Goal: Task Accomplishment & Management: Manage account settings

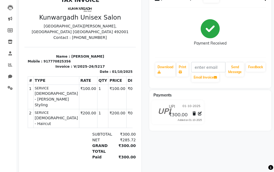
scroll to position [90, 0]
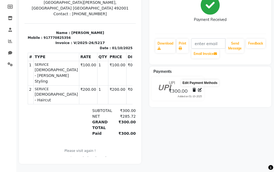
click at [200, 88] on icon at bounding box center [200, 90] width 4 height 4
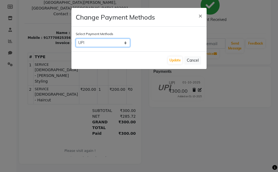
click at [106, 45] on select "CASH CARD UPI Cheque GPay" at bounding box center [103, 43] width 54 height 8
select select "1"
click at [76, 39] on select "CASH CARD UPI Cheque GPay" at bounding box center [103, 43] width 54 height 8
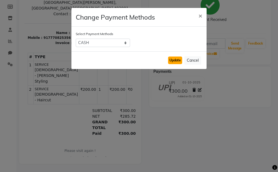
click at [178, 61] on button "Update" at bounding box center [175, 60] width 14 height 8
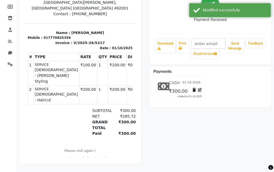
drag, startPoint x: 241, startPoint y: 10, endPoint x: 245, endPoint y: 33, distance: 23.2
click at [241, 9] on div "Modified successfully." at bounding box center [235, 10] width 64 height 6
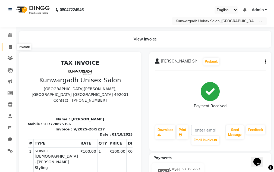
scroll to position [0, 0]
click at [9, 48] on icon at bounding box center [10, 47] width 3 height 4
select select "7931"
select select "service"
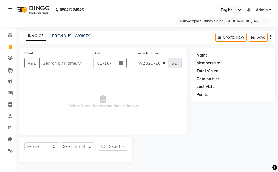
click at [87, 137] on div "Select Service Product Membership Package Voucher Prepaid Gift Card Select Styl…" at bounding box center [75, 149] width 113 height 26
drag, startPoint x: 48, startPoint y: 62, endPoint x: 63, endPoint y: 68, distance: 16.3
click at [48, 62] on input "Client" at bounding box center [62, 63] width 46 height 10
click at [78, 146] on select "Select Stylist Aarti [PERSON_NAME] Sir Chiku [PERSON_NAME] Devdas [PERSON_NAME]…" at bounding box center [77, 146] width 34 height 8
select select "84120"
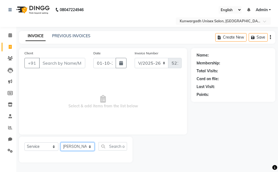
click at [60, 142] on select "Select Stylist Aarti [PERSON_NAME] Sir Chiku [PERSON_NAME] Devdas [PERSON_NAME]…" at bounding box center [77, 146] width 34 height 8
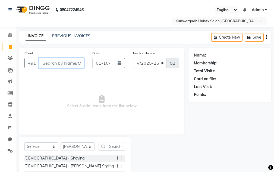
click at [60, 63] on input "Client" at bounding box center [61, 63] width 45 height 10
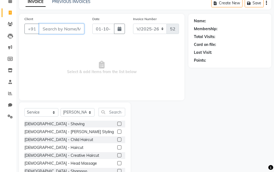
scroll to position [53, 0]
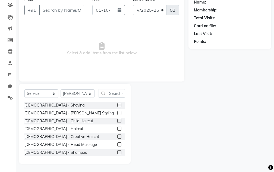
click at [117, 114] on label at bounding box center [119, 113] width 4 height 4
click at [117, 114] on input "checkbox" at bounding box center [119, 113] width 4 height 4
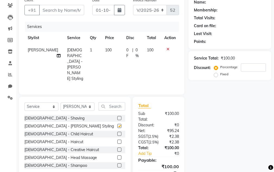
checkbox input "false"
click at [117, 139] on label at bounding box center [119, 141] width 4 height 4
click at [117, 140] on input "checkbox" at bounding box center [119, 142] width 4 height 4
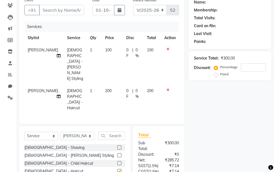
checkbox input "false"
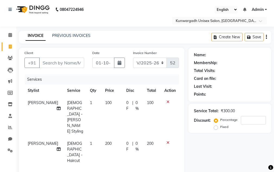
scroll to position [0, 0]
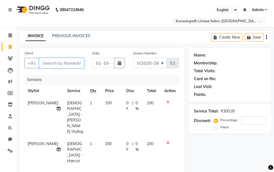
click at [75, 64] on input "Client" at bounding box center [61, 63] width 45 height 10
click at [60, 62] on input "Client" at bounding box center [61, 63] width 45 height 10
type input "8"
type input "0"
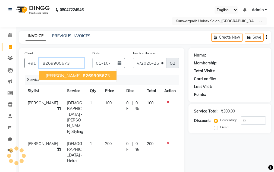
type input "8269905673"
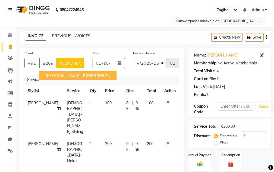
click at [59, 80] on ngb-typeahead-window "Aman Sir 826990567 3" at bounding box center [78, 76] width 78 height 14
click at [59, 79] on button "Aman Sir 826990567 3" at bounding box center [77, 75] width 77 height 9
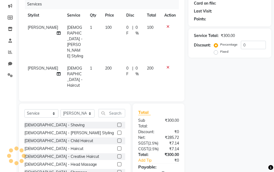
scroll to position [100, 0]
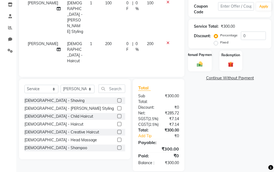
click at [198, 65] on img at bounding box center [199, 64] width 9 height 7
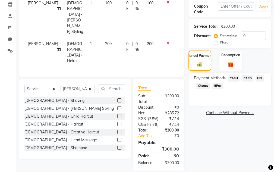
click at [260, 78] on span "UPI" at bounding box center [259, 78] width 8 height 6
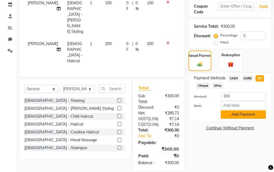
click at [246, 114] on button "Add Payment" at bounding box center [242, 114] width 45 height 8
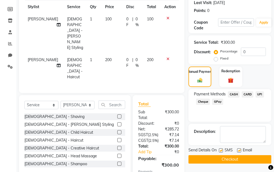
scroll to position [117, 0]
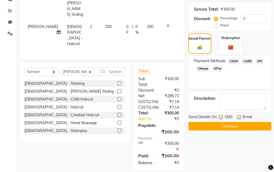
click at [217, 123] on button "Checkout" at bounding box center [229, 126] width 83 height 8
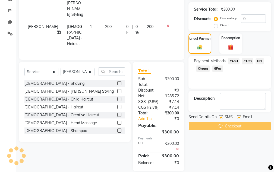
click at [217, 122] on div "Checkout" at bounding box center [229, 126] width 83 height 8
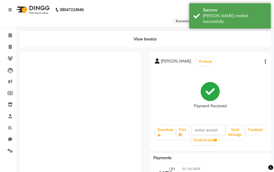
drag, startPoint x: 217, startPoint y: 12, endPoint x: 216, endPoint y: 42, distance: 29.3
click at [217, 11] on div "Success [PERSON_NAME] created successfully." at bounding box center [229, 15] width 81 height 25
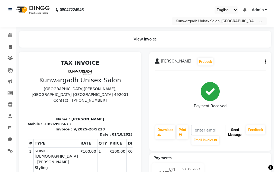
click at [234, 133] on button "Send Message" at bounding box center [235, 132] width 18 height 14
drag, startPoint x: 234, startPoint y: 133, endPoint x: 233, endPoint y: 124, distance: 8.7
click at [234, 132] on button "Send Message" at bounding box center [235, 132] width 18 height 14
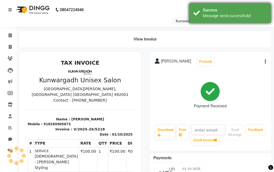
click at [235, 12] on div "Success" at bounding box center [235, 10] width 64 height 6
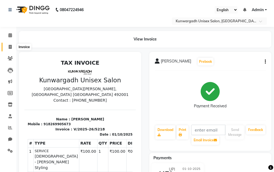
click at [11, 46] on icon at bounding box center [10, 47] width 3 height 4
select select "service"
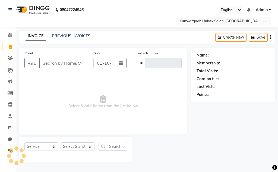
type input "5219"
select select "7931"
click at [72, 35] on link "PREVIOUS INVOICES" at bounding box center [71, 35] width 38 height 5
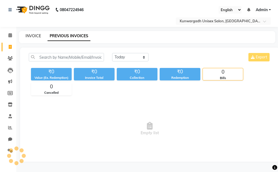
click at [33, 35] on link "INVOICE" at bounding box center [32, 35] width 15 height 5
select select "service"
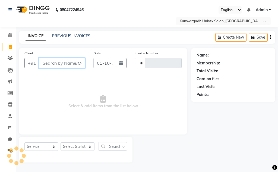
type input "5219"
select select "7931"
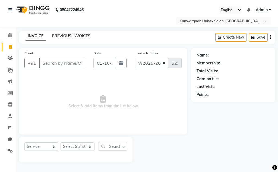
click at [67, 33] on link "PREVIOUS INVOICES" at bounding box center [71, 35] width 38 height 5
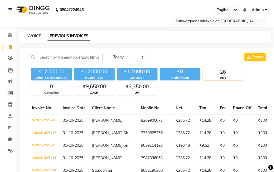
click at [34, 34] on link "INVOICE" at bounding box center [32, 35] width 15 height 5
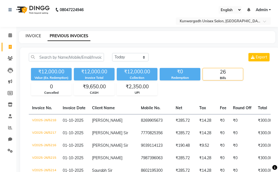
select select "service"
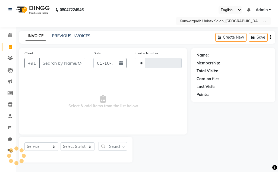
type input "5219"
select select "7931"
click at [64, 36] on link "PREVIOUS INVOICES" at bounding box center [71, 35] width 38 height 5
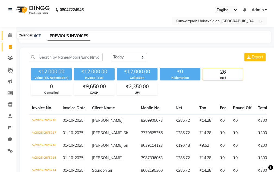
click at [12, 33] on icon at bounding box center [10, 35] width 4 height 4
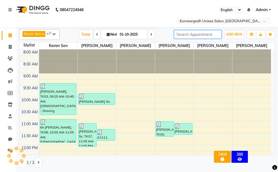
click at [178, 34] on input "search" at bounding box center [197, 34] width 47 height 8
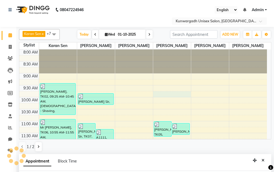
select select "84120"
select select "tentative"
select select "585"
click at [8, 34] on span at bounding box center [9, 35] width 9 height 6
click at [10, 46] on icon at bounding box center [10, 47] width 3 height 4
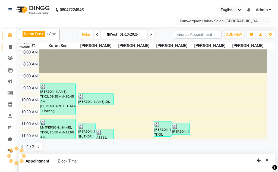
click at [10, 46] on icon at bounding box center [10, 47] width 3 height 4
select select "service"
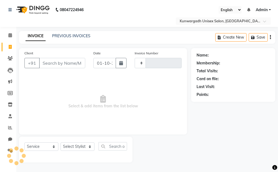
click at [55, 59] on input "Client" at bounding box center [62, 63] width 46 height 10
type input "5219"
select select "7931"
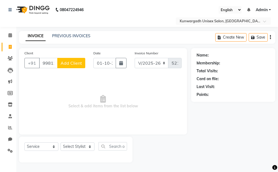
type input "9981236743"
click at [77, 63] on span "Add Client" at bounding box center [70, 62] width 21 height 5
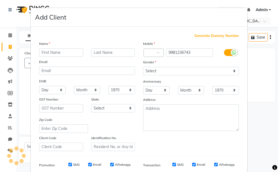
click at [52, 53] on input "text" at bounding box center [61, 52] width 44 height 8
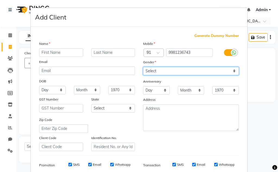
click at [159, 72] on select "Select [DEMOGRAPHIC_DATA] [DEMOGRAPHIC_DATA] Other Prefer Not To Say" at bounding box center [191, 71] width 96 height 8
click at [143, 67] on select "Select [DEMOGRAPHIC_DATA] [DEMOGRAPHIC_DATA] Other Prefer Not To Say" at bounding box center [191, 71] width 96 height 8
click at [156, 72] on select "Select [DEMOGRAPHIC_DATA] [DEMOGRAPHIC_DATA] Other Prefer Not To Say" at bounding box center [191, 71] width 96 height 8
select select "[DEMOGRAPHIC_DATA]"
click at [143, 67] on select "Select [DEMOGRAPHIC_DATA] [DEMOGRAPHIC_DATA] Other Prefer Not To Say" at bounding box center [191, 71] width 96 height 8
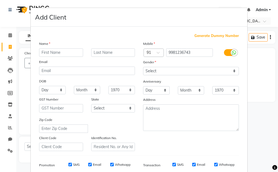
click at [56, 47] on div "Name" at bounding box center [87, 45] width 104 height 8
click at [56, 53] on input "text" at bounding box center [61, 52] width 44 height 8
type input "Rajat sir"
click at [41, 89] on select "Day 01 02 03 04 05 06 07 08 09 10 11 12 13 14 15 16 17 18 19 20 21 22 23 24 25 …" at bounding box center [52, 90] width 27 height 8
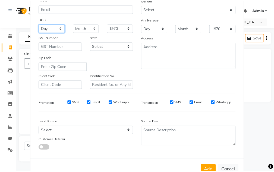
scroll to position [79, 0]
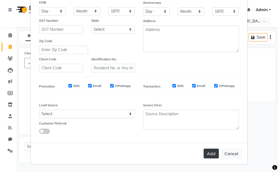
click at [209, 154] on button "Add" at bounding box center [210, 153] width 15 height 10
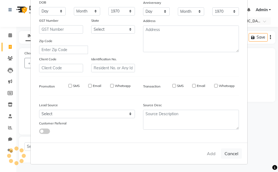
select select
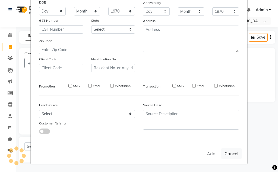
select select
checkbox input "false"
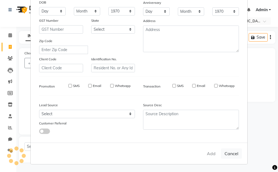
checkbox input "false"
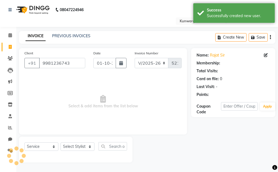
drag, startPoint x: 204, startPoint y: 11, endPoint x: 189, endPoint y: 50, distance: 42.0
click at [204, 11] on div "Success Successfully created new user." at bounding box center [233, 13] width 81 height 20
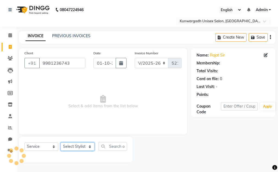
drag, startPoint x: 77, startPoint y: 146, endPoint x: 78, endPoint y: 142, distance: 3.7
click at [77, 146] on select "Select Stylist Aarti [PERSON_NAME] Sir Chiku [PERSON_NAME] Devdas [PERSON_NAME]…" at bounding box center [77, 146] width 34 height 8
click at [60, 142] on select "Select Stylist Aarti [PERSON_NAME] Sir Chiku [PERSON_NAME] Devdas [PERSON_NAME]…" at bounding box center [77, 146] width 34 height 8
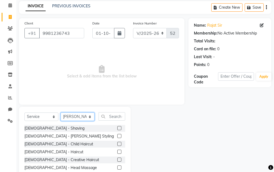
scroll to position [53, 0]
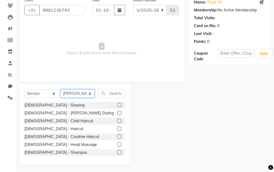
click at [80, 91] on select "Select Stylist Aarti [PERSON_NAME] Sir Chiku [PERSON_NAME] Devdas [PERSON_NAME]…" at bounding box center [77, 93] width 34 height 8
select select "82467"
click at [60, 89] on select "Select Stylist Aarti [PERSON_NAME] Sir Chiku [PERSON_NAME] Devdas [PERSON_NAME]…" at bounding box center [77, 93] width 34 height 8
click at [117, 112] on label at bounding box center [119, 113] width 4 height 4
click at [117, 112] on input "checkbox" at bounding box center [119, 113] width 4 height 4
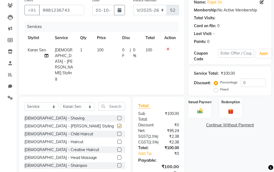
checkbox input "false"
click at [117, 139] on div at bounding box center [119, 142] width 4 height 6
click at [117, 139] on label at bounding box center [119, 141] width 4 height 4
click at [117, 140] on input "checkbox" at bounding box center [119, 142] width 4 height 4
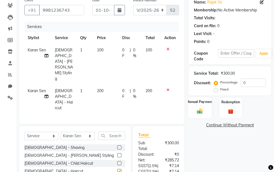
checkbox input "false"
drag, startPoint x: 192, startPoint y: 110, endPoint x: 244, endPoint y: 111, distance: 51.8
click at [193, 110] on div "Manual Payment" at bounding box center [200, 107] width 24 height 21
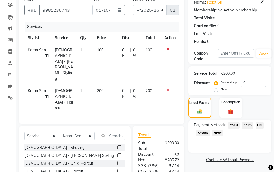
click at [260, 125] on span "UPI" at bounding box center [259, 125] width 8 height 6
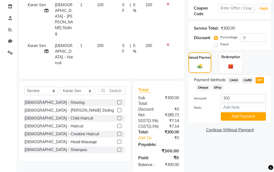
scroll to position [100, 0]
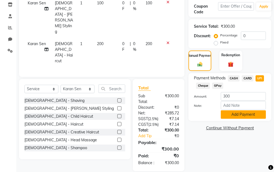
click at [258, 117] on button "Add Payment" at bounding box center [242, 114] width 45 height 8
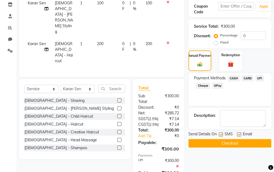
scroll to position [117, 0]
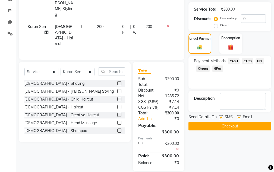
click at [256, 127] on button "Checkout" at bounding box center [229, 126] width 83 height 8
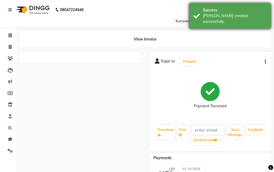
click at [236, 13] on div "[PERSON_NAME] created successfully." at bounding box center [235, 18] width 64 height 11
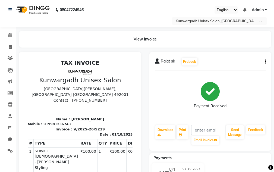
click at [235, 140] on div "Send Message" at bounding box center [234, 134] width 19 height 21
click at [235, 139] on div "Send Message" at bounding box center [234, 134] width 19 height 21
click at [234, 133] on button "Send Message" at bounding box center [235, 132] width 18 height 14
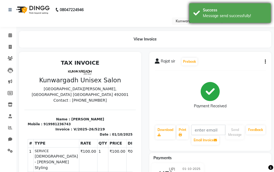
click at [232, 10] on div "Success" at bounding box center [235, 10] width 64 height 6
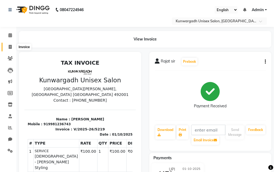
click at [11, 47] on icon at bounding box center [10, 47] width 3 height 4
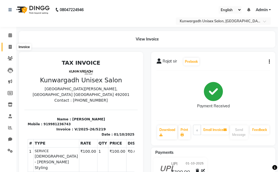
select select "7931"
select select "service"
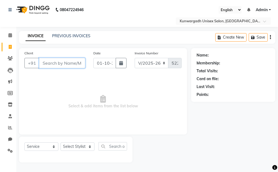
drag, startPoint x: 57, startPoint y: 62, endPoint x: 134, endPoint y: 39, distance: 80.2
click at [58, 62] on input "Client" at bounding box center [62, 63] width 46 height 10
click at [76, 146] on select "Select Stylist Aarti [PERSON_NAME] Sir Chiku [PERSON_NAME] Devdas [PERSON_NAME]…" at bounding box center [77, 146] width 34 height 8
select select "85604"
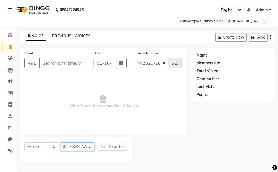
click at [60, 142] on select "Select Stylist Aarti [PERSON_NAME] Sir Chiku [PERSON_NAME] Devdas [PERSON_NAME]…" at bounding box center [77, 146] width 34 height 8
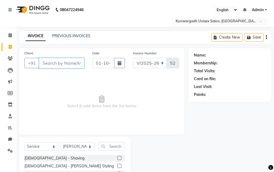
click at [57, 62] on input "Client" at bounding box center [61, 63] width 45 height 10
type input "8982132210"
click at [62, 62] on span "Add Client" at bounding box center [69, 62] width 21 height 5
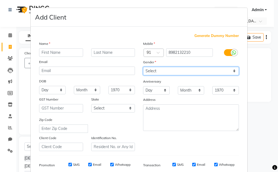
click at [174, 70] on select "Select [DEMOGRAPHIC_DATA] [DEMOGRAPHIC_DATA] Other Prefer Not To Say" at bounding box center [191, 71] width 96 height 8
select select "[DEMOGRAPHIC_DATA]"
click at [143, 67] on select "Select [DEMOGRAPHIC_DATA] [DEMOGRAPHIC_DATA] Other Prefer Not To Say" at bounding box center [191, 71] width 96 height 8
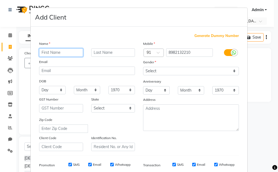
click at [59, 53] on input "text" at bounding box center [61, 52] width 44 height 8
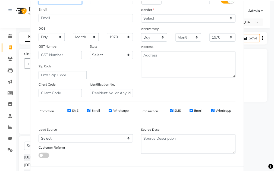
scroll to position [79, 0]
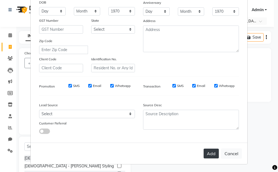
type input "Amitabh Sir"
click at [214, 156] on button "Add" at bounding box center [210, 153] width 15 height 10
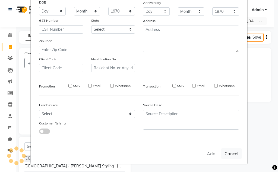
select select
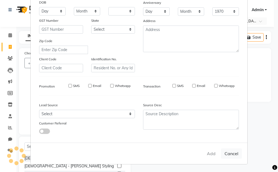
select select
checkbox input "false"
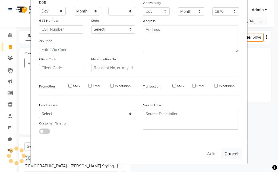
checkbox input "false"
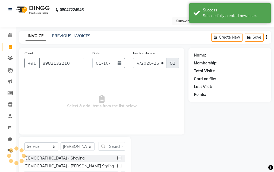
click at [231, 2] on nav "08047224946 Select Location × Kunwargadh Unisex Salon, Tikrapara English ENGLIS…" at bounding box center [137, 13] width 274 height 27
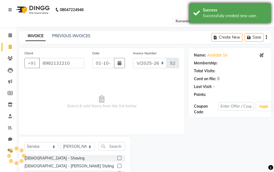
click at [226, 15] on div "Successfully created new user." at bounding box center [235, 16] width 64 height 6
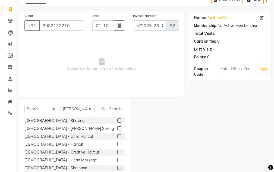
scroll to position [53, 0]
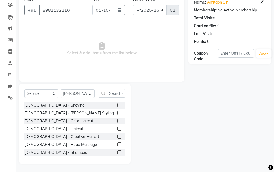
click at [117, 114] on label at bounding box center [119, 113] width 4 height 4
click at [117, 114] on input "checkbox" at bounding box center [119, 113] width 4 height 4
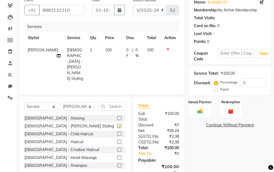
checkbox input "false"
click at [117, 139] on label at bounding box center [119, 141] width 4 height 4
click at [117, 140] on input "checkbox" at bounding box center [119, 142] width 4 height 4
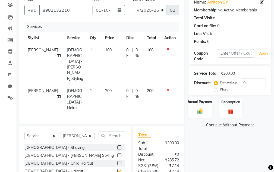
click at [207, 105] on div "Manual Payment" at bounding box center [200, 107] width 24 height 21
checkbox input "false"
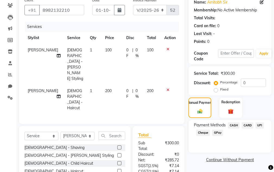
drag, startPoint x: 258, startPoint y: 125, endPoint x: 257, endPoint y: 119, distance: 6.1
click at [258, 124] on span "UPI" at bounding box center [259, 125] width 8 height 6
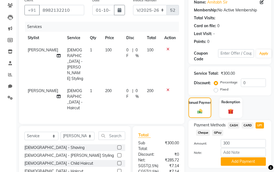
scroll to position [100, 0]
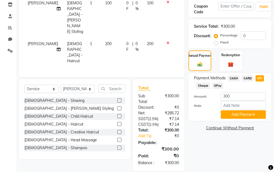
click at [245, 119] on div "Payment Methods CASH CARD UPI Cheque GPay Amount: 300 Note: Add Payment" at bounding box center [229, 97] width 83 height 48
click at [245, 113] on button "Add Payment" at bounding box center [242, 114] width 45 height 8
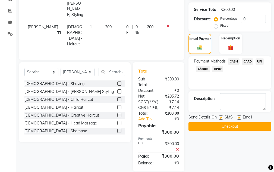
scroll to position [117, 0]
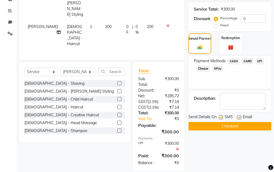
click at [229, 62] on span "CASH" at bounding box center [234, 61] width 12 height 6
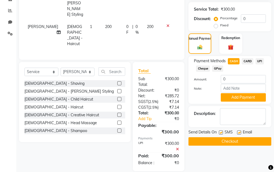
click at [178, 147] on icon at bounding box center [177, 149] width 3 height 4
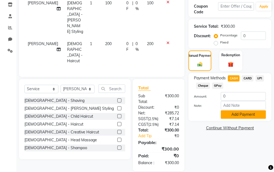
click at [248, 113] on button "Add Payment" at bounding box center [242, 114] width 45 height 8
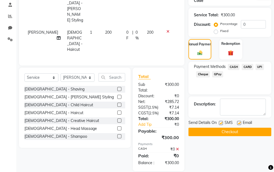
click at [244, 129] on button "Checkout" at bounding box center [229, 131] width 83 height 8
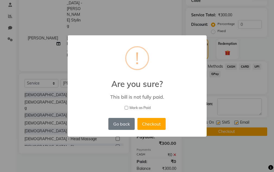
scroll to position [105, 0]
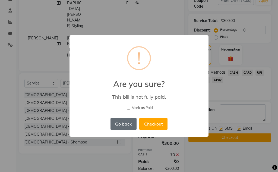
click at [116, 123] on button "Go back" at bounding box center [123, 124] width 26 height 12
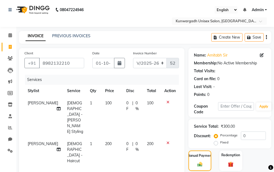
scroll to position [111, 0]
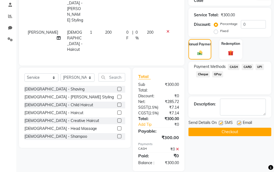
click at [221, 133] on button "Checkout" at bounding box center [229, 131] width 83 height 8
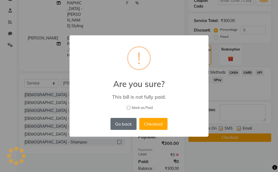
click at [120, 126] on button "Go back" at bounding box center [123, 124] width 26 height 12
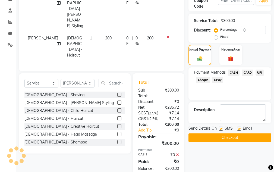
click at [177, 153] on icon at bounding box center [177, 155] width 3 height 4
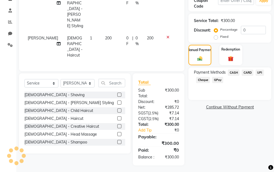
scroll to position [100, 0]
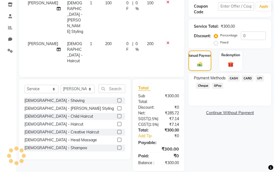
click at [233, 76] on span "CASH" at bounding box center [234, 78] width 12 height 6
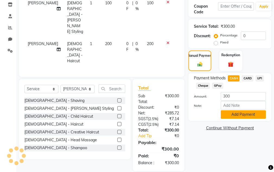
click at [233, 117] on button "Add Payment" at bounding box center [242, 114] width 45 height 8
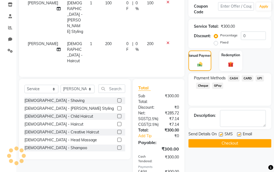
click at [234, 145] on button "Checkout" at bounding box center [229, 143] width 83 height 8
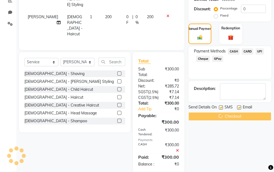
scroll to position [128, 0]
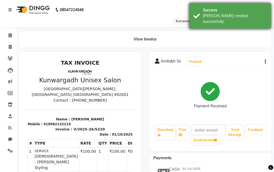
drag, startPoint x: 240, startPoint y: 14, endPoint x: 239, endPoint y: 17, distance: 3.4
click at [239, 13] on div "[PERSON_NAME] created successfully." at bounding box center [235, 18] width 64 height 11
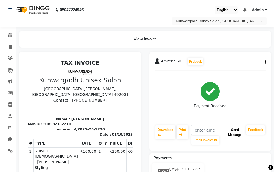
click at [241, 133] on button "Send Message" at bounding box center [235, 132] width 18 height 14
drag, startPoint x: 241, startPoint y: 133, endPoint x: 211, endPoint y: 49, distance: 89.1
click at [241, 132] on button "Send Message" at bounding box center [235, 132] width 18 height 14
click at [235, 131] on button "Send Message" at bounding box center [235, 132] width 18 height 14
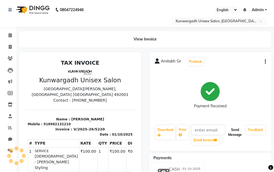
click at [234, 136] on button "Send Message" at bounding box center [235, 132] width 18 height 14
click at [234, 134] on button "Send Message" at bounding box center [235, 132] width 18 height 14
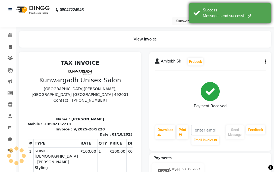
click at [228, 17] on div "Message send successfully!" at bounding box center [235, 16] width 64 height 6
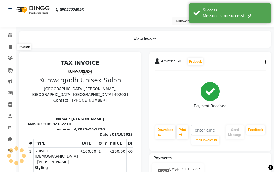
click at [11, 45] on icon at bounding box center [10, 47] width 3 height 4
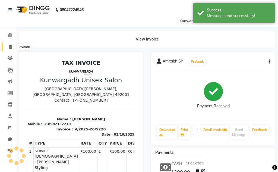
select select "service"
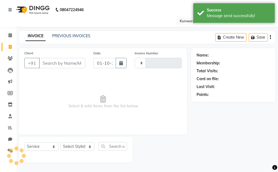
type input "5221"
select select "7931"
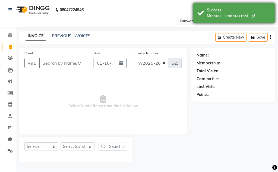
click at [255, 11] on div "Success" at bounding box center [239, 10] width 64 height 6
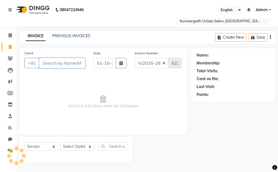
click at [63, 63] on input "Client" at bounding box center [62, 63] width 46 height 10
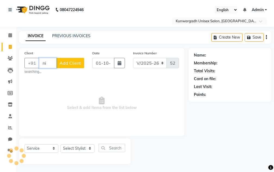
type input "n"
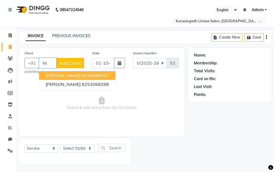
type input "N"
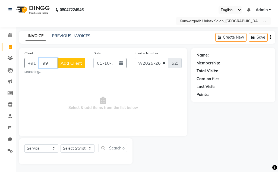
type input "9"
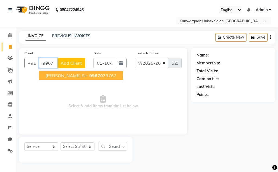
click at [73, 76] on span "[PERSON_NAME] Sir" at bounding box center [66, 75] width 41 height 5
type input "9967079767"
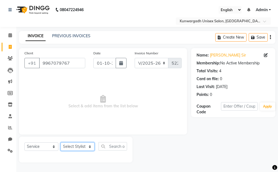
drag, startPoint x: 70, startPoint y: 145, endPoint x: 69, endPoint y: 143, distance: 2.8
click at [70, 145] on select "Select Stylist Aarti [PERSON_NAME] Sir Chiku [PERSON_NAME] Devdas [PERSON_NAME]…" at bounding box center [77, 146] width 34 height 8
select select "82622"
click at [60, 142] on select "Select Stylist Aarti [PERSON_NAME] Sir Chiku [PERSON_NAME] Devdas [PERSON_NAME]…" at bounding box center [77, 146] width 34 height 8
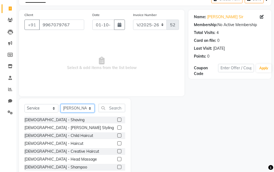
scroll to position [53, 0]
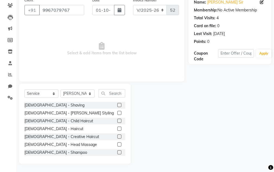
click at [117, 113] on label at bounding box center [119, 113] width 4 height 4
click at [117, 113] on input "checkbox" at bounding box center [119, 113] width 4 height 4
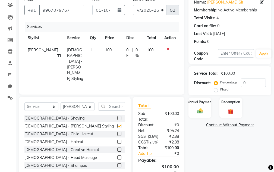
checkbox input "false"
click at [117, 139] on label at bounding box center [119, 141] width 4 height 4
click at [117, 140] on input "checkbox" at bounding box center [119, 142] width 4 height 4
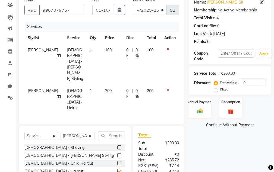
checkbox input "false"
click at [191, 115] on div "Manual Payment" at bounding box center [200, 107] width 24 height 21
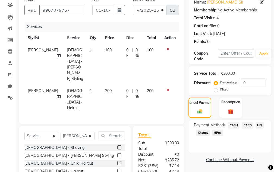
click at [259, 124] on span "UPI" at bounding box center [259, 125] width 8 height 6
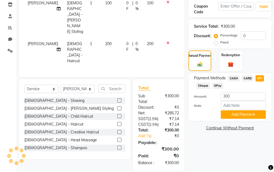
drag, startPoint x: 251, startPoint y: 117, endPoint x: 251, endPoint y: 94, distance: 23.1
click at [251, 115] on button "Add Payment" at bounding box center [242, 114] width 45 height 8
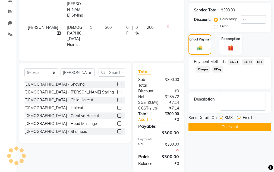
scroll to position [117, 0]
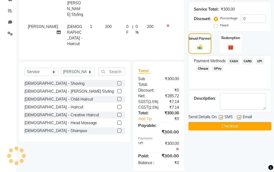
click at [244, 130] on button "Checkout" at bounding box center [229, 126] width 83 height 8
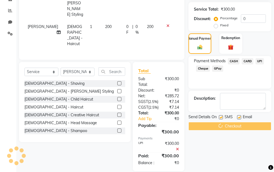
click at [244, 127] on div "Checkout" at bounding box center [229, 126] width 83 height 8
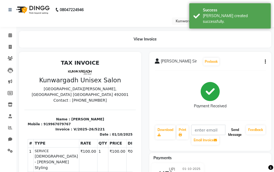
drag, startPoint x: 233, startPoint y: 132, endPoint x: 232, endPoint y: 129, distance: 3.1
click at [232, 130] on button "Send Message" at bounding box center [235, 132] width 18 height 14
click at [233, 126] on button "Send Message" at bounding box center [235, 132] width 18 height 14
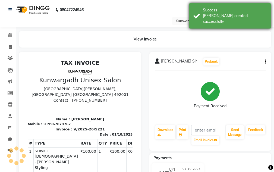
click at [232, 16] on div "[PERSON_NAME] created successfully." at bounding box center [235, 18] width 64 height 11
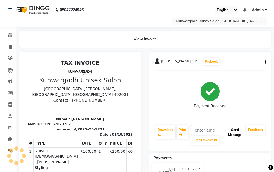
click at [236, 136] on button "Send Message" at bounding box center [235, 132] width 18 height 14
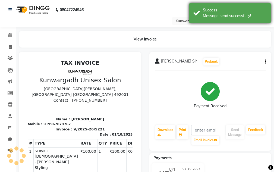
click at [229, 16] on div "Message send successfully!" at bounding box center [235, 16] width 64 height 6
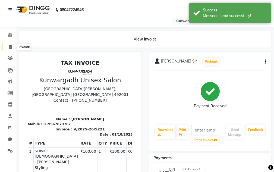
click at [9, 47] on icon at bounding box center [10, 47] width 3 height 4
select select "service"
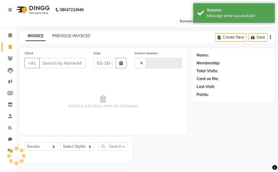
type input "5222"
select select "7931"
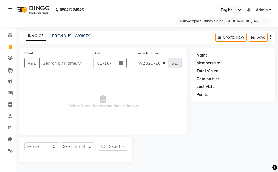
click at [53, 63] on input "Client" at bounding box center [62, 63] width 46 height 10
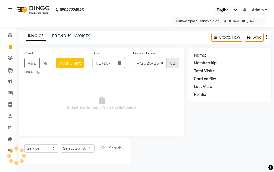
type input "N"
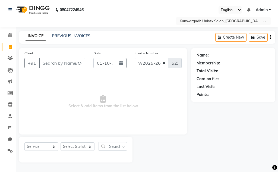
drag, startPoint x: 71, startPoint y: 62, endPoint x: 80, endPoint y: 61, distance: 9.0
click at [71, 62] on input "Client" at bounding box center [62, 63] width 46 height 10
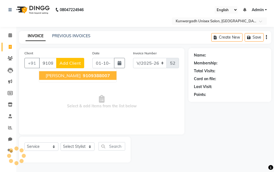
type input "9109388007"
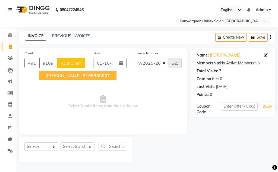
click at [56, 77] on span "[PERSON_NAME]" at bounding box center [63, 75] width 35 height 5
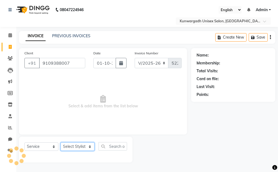
drag, startPoint x: 79, startPoint y: 146, endPoint x: 79, endPoint y: 142, distance: 4.4
click at [79, 145] on select "Select Stylist Aarti [PERSON_NAME] Sir Chiku [PERSON_NAME] Devdas [PERSON_NAME]…" at bounding box center [77, 146] width 34 height 8
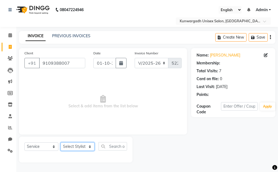
select select "92346"
click at [60, 142] on select "Select Stylist Aarti [PERSON_NAME] Sir Chiku [PERSON_NAME] Devdas [PERSON_NAME]…" at bounding box center [77, 146] width 34 height 8
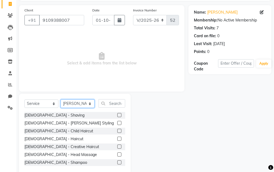
scroll to position [53, 0]
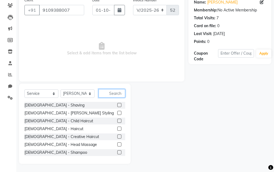
drag, startPoint x: 102, startPoint y: 94, endPoint x: 142, endPoint y: 94, distance: 40.4
click at [103, 94] on input "text" at bounding box center [111, 93] width 27 height 8
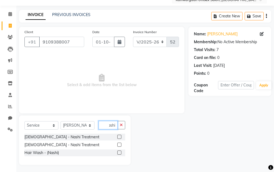
scroll to position [22, 0]
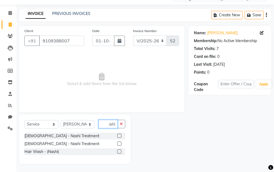
type input "nashi"
click at [118, 142] on label at bounding box center [119, 143] width 4 height 4
click at [118, 142] on input "checkbox" at bounding box center [119, 144] width 4 height 4
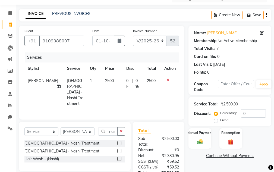
checkbox input "false"
click at [122, 129] on icon "button" at bounding box center [121, 131] width 3 height 4
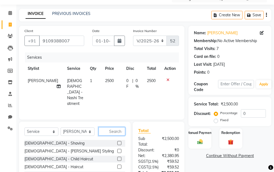
click at [108, 127] on input "text" at bounding box center [111, 131] width 27 height 8
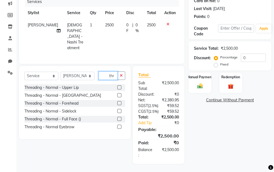
scroll to position [82, 0]
type input "thr"
click at [118, 85] on label at bounding box center [119, 87] width 4 height 4
click at [118, 86] on input "checkbox" at bounding box center [119, 88] width 4 height 4
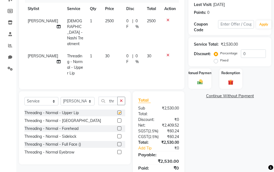
checkbox input "false"
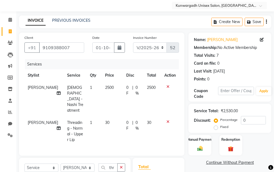
scroll to position [15, 0]
click at [168, 120] on icon at bounding box center [167, 122] width 3 height 4
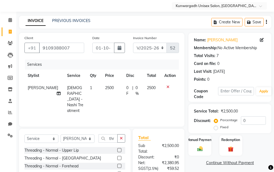
click at [154, 87] on span "2500" at bounding box center [151, 87] width 9 height 5
select select "92346"
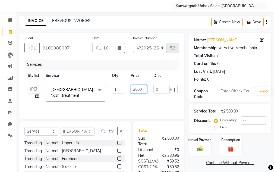
click at [145, 88] on input "2500" at bounding box center [138, 89] width 16 height 8
type input "2"
type input "3000"
click at [37, 96] on td "Aarti [PERSON_NAME] [PERSON_NAME] Devdas [PERSON_NAME] [PERSON_NAME] [PERSON_NA…" at bounding box center [33, 93] width 18 height 23
select select "92346"
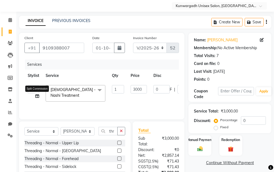
click at [36, 96] on icon at bounding box center [37, 96] width 4 height 4
select select "92346"
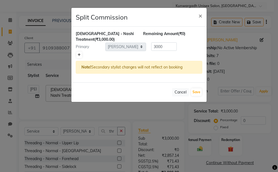
click at [78, 54] on icon at bounding box center [79, 54] width 3 height 3
type input "1500"
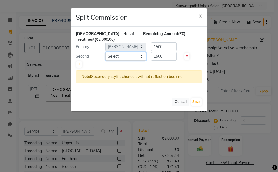
click at [124, 55] on select "Select Aarti [PERSON_NAME] Sir Chiku [PERSON_NAME] Devdas [PERSON_NAME] [PERSON…" at bounding box center [125, 56] width 41 height 8
select select "92803"
click at [105, 52] on select "Select Aarti [PERSON_NAME] Sir Chiku [PERSON_NAME] Devdas [PERSON_NAME] [PERSON…" at bounding box center [125, 56] width 41 height 8
click at [191, 102] on button "Save" at bounding box center [196, 102] width 11 height 8
select select "Select"
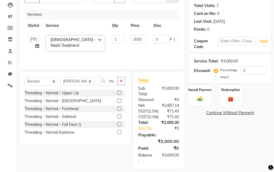
scroll to position [82, 0]
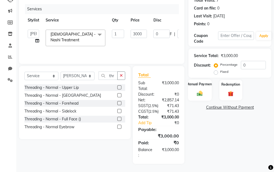
click at [208, 83] on div "Manual Payment" at bounding box center [200, 89] width 24 height 21
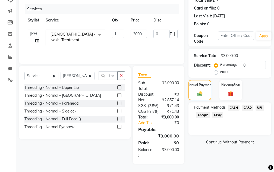
click at [234, 104] on span "CASH" at bounding box center [234, 107] width 12 height 6
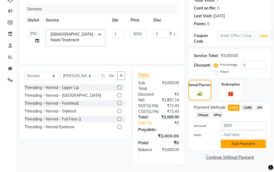
drag, startPoint x: 232, startPoint y: 133, endPoint x: 238, endPoint y: 89, distance: 43.9
click at [232, 139] on button "Add Payment" at bounding box center [242, 143] width 45 height 8
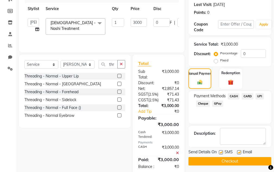
scroll to position [110, 0]
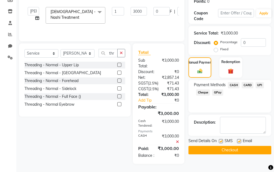
click at [236, 146] on button "Checkout" at bounding box center [229, 150] width 83 height 8
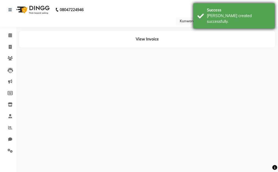
click at [230, 12] on div "Success" at bounding box center [239, 10] width 64 height 6
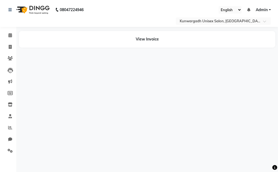
select select "92346"
select select "92803"
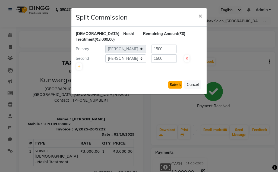
click at [171, 85] on button "Submit" at bounding box center [175, 85] width 14 height 8
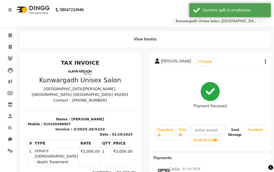
click at [240, 133] on button "Send Message" at bounding box center [235, 132] width 18 height 14
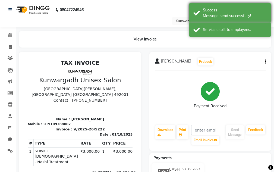
drag, startPoint x: 235, startPoint y: 28, endPoint x: 232, endPoint y: 15, distance: 13.3
click at [234, 27] on div "Services split to employees." at bounding box center [235, 30] width 64 height 6
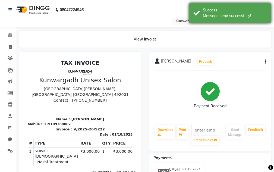
click at [232, 15] on div "Message send successfully!" at bounding box center [235, 16] width 64 height 6
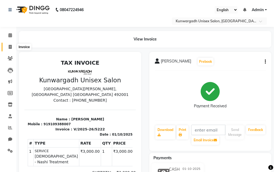
click at [11, 47] on icon at bounding box center [10, 47] width 3 height 4
select select "service"
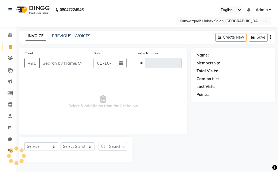
type input "5223"
select select "7931"
click at [10, 47] on icon at bounding box center [10, 47] width 3 height 4
select select "service"
type input "5223"
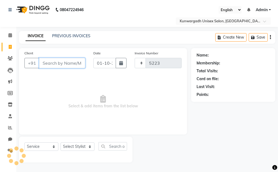
select select "7931"
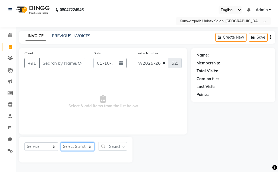
click at [70, 145] on select "Select Stylist Aarti [PERSON_NAME] Sir Chiku [PERSON_NAME] Devdas [PERSON_NAME]…" at bounding box center [77, 146] width 34 height 8
select select "85604"
click at [60, 142] on select "Select Stylist Aarti [PERSON_NAME] Sir Chiku [PERSON_NAME] Devdas [PERSON_NAME]…" at bounding box center [77, 146] width 34 height 8
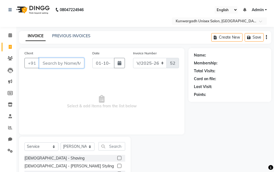
click at [65, 59] on input "Client" at bounding box center [61, 63] width 45 height 10
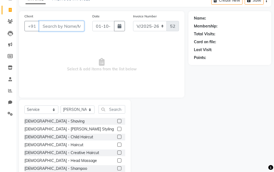
scroll to position [53, 0]
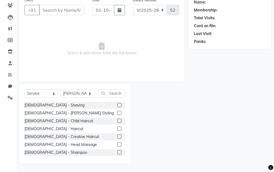
click at [117, 112] on label at bounding box center [119, 113] width 4 height 4
click at [117, 112] on input "checkbox" at bounding box center [119, 113] width 4 height 4
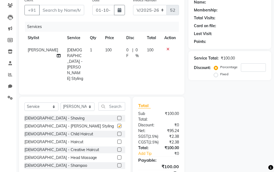
checkbox input "false"
click at [116, 102] on input "text" at bounding box center [111, 106] width 27 height 8
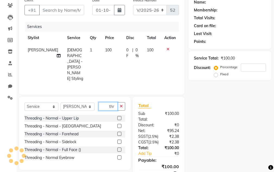
type input "thr"
click at [120, 132] on label at bounding box center [119, 134] width 4 height 4
click at [120, 132] on input "checkbox" at bounding box center [119, 134] width 4 height 4
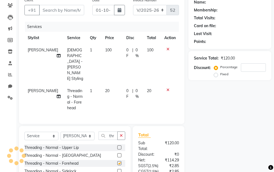
checkbox input "false"
click at [122, 133] on icon "button" at bounding box center [121, 135] width 3 height 4
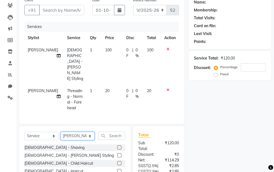
click at [76, 132] on select "Select Stylist Aarti [PERSON_NAME] Sir Chiku [PERSON_NAME] Devdas [PERSON_NAME]…" at bounding box center [77, 136] width 34 height 8
select select "84120"
click at [60, 132] on select "Select Stylist Aarti [PERSON_NAME] Sir Chiku [PERSON_NAME] Devdas [PERSON_NAME]…" at bounding box center [77, 136] width 34 height 8
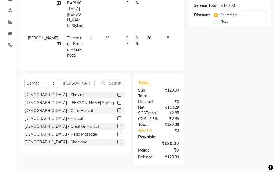
click at [117, 100] on label at bounding box center [119, 102] width 4 height 4
click at [117, 101] on input "checkbox" at bounding box center [119, 103] width 4 height 4
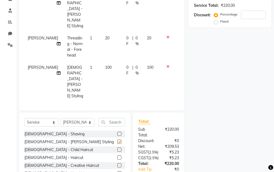
checkbox input "false"
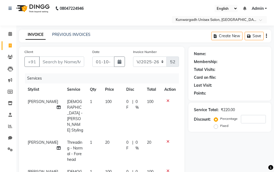
scroll to position [0, 0]
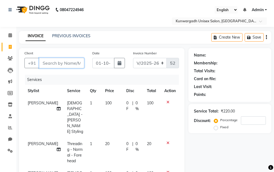
click at [66, 64] on input "Client" at bounding box center [61, 63] width 45 height 10
type input "9"
type input "0"
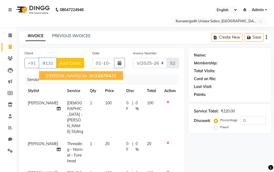
click at [57, 76] on span "[PERSON_NAME] Sir" at bounding box center [66, 75] width 41 height 5
type input "9131670425"
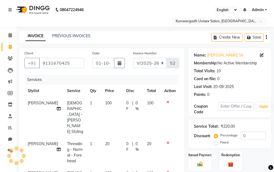
scroll to position [129, 0]
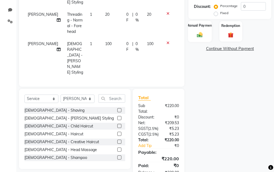
click at [200, 33] on img at bounding box center [199, 34] width 9 height 7
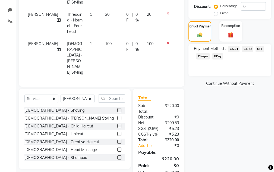
click at [262, 48] on span "UPI" at bounding box center [259, 49] width 8 height 6
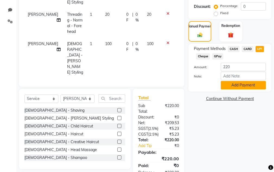
click at [245, 89] on button "Add Payment" at bounding box center [242, 85] width 45 height 8
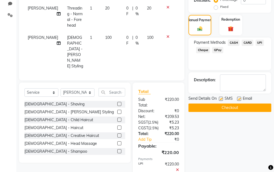
scroll to position [146, 0]
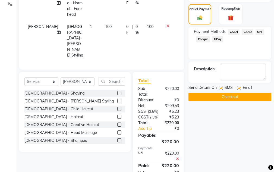
click at [250, 93] on button "Checkout" at bounding box center [229, 96] width 83 height 8
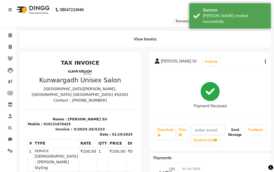
click at [237, 132] on button "Send Message" at bounding box center [235, 132] width 18 height 14
click at [236, 133] on button "Send Message" at bounding box center [235, 132] width 18 height 14
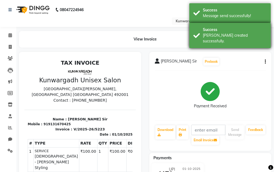
click at [236, 26] on div "Success [PERSON_NAME] created successfully." at bounding box center [229, 35] width 81 height 25
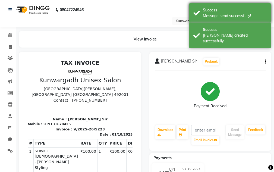
click at [236, 15] on div "Message send successfully!" at bounding box center [235, 16] width 64 height 6
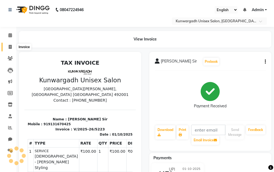
drag, startPoint x: 9, startPoint y: 47, endPoint x: 15, endPoint y: 43, distance: 7.1
click at [9, 47] on icon at bounding box center [10, 47] width 3 height 4
select select "service"
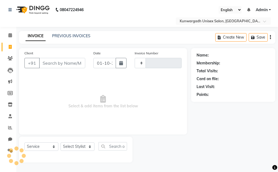
type input "5224"
select select "7931"
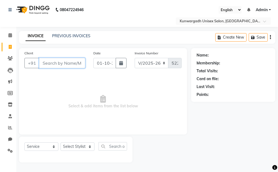
drag, startPoint x: 50, startPoint y: 63, endPoint x: 63, endPoint y: 59, distance: 13.7
click at [51, 63] on input "Client" at bounding box center [62, 63] width 46 height 10
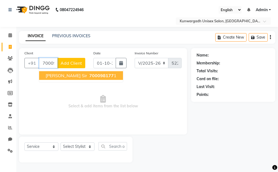
click at [76, 75] on button "[PERSON_NAME] Sir 700098177 1" at bounding box center [81, 75] width 84 height 9
type input "7000981771"
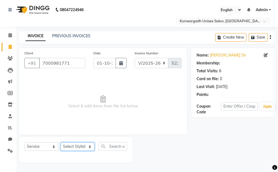
drag, startPoint x: 80, startPoint y: 146, endPoint x: 80, endPoint y: 143, distance: 3.0
click at [80, 146] on select "Select Stylist Aarti [PERSON_NAME] Sir Chiku [PERSON_NAME] Devdas [PERSON_NAME]…" at bounding box center [77, 146] width 34 height 8
select select "82467"
click at [60, 142] on select "Select Stylist Aarti [PERSON_NAME] Sir Chiku [PERSON_NAME] Devdas [PERSON_NAME]…" at bounding box center [77, 146] width 34 height 8
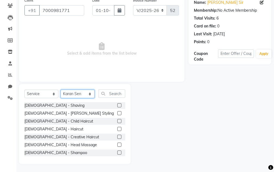
scroll to position [53, 0]
click at [117, 113] on label at bounding box center [119, 113] width 4 height 4
click at [117, 113] on input "checkbox" at bounding box center [119, 113] width 4 height 4
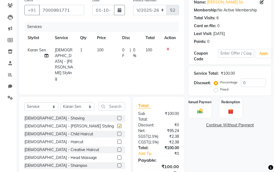
checkbox input "false"
click at [117, 139] on label at bounding box center [119, 141] width 4 height 4
click at [117, 140] on input "checkbox" at bounding box center [119, 142] width 4 height 4
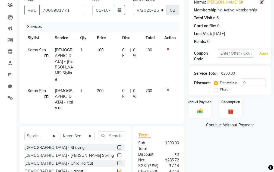
checkbox input "false"
drag, startPoint x: 192, startPoint y: 104, endPoint x: 194, endPoint y: 106, distance: 3.1
click at [191, 104] on label "Manual Payment" at bounding box center [199, 101] width 27 height 5
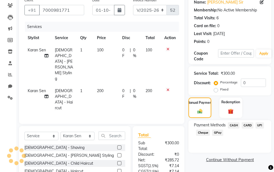
click at [261, 124] on span "UPI" at bounding box center [259, 125] width 8 height 6
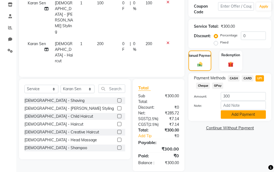
click at [258, 117] on button "Add Payment" at bounding box center [242, 114] width 45 height 8
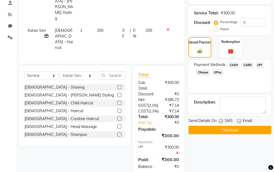
scroll to position [117, 0]
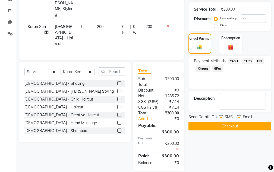
click at [253, 129] on button "Checkout" at bounding box center [229, 126] width 83 height 8
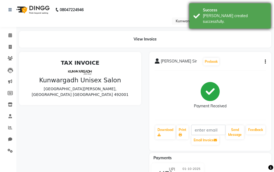
click at [228, 10] on div "Success" at bounding box center [235, 10] width 64 height 6
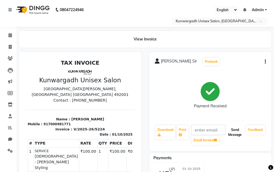
click at [238, 136] on button "Send Message" at bounding box center [235, 132] width 18 height 14
click at [238, 132] on button "Send Message" at bounding box center [235, 132] width 18 height 14
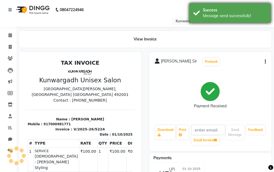
drag, startPoint x: 230, startPoint y: 9, endPoint x: 226, endPoint y: 9, distance: 4.1
click at [226, 9] on div "Success" at bounding box center [235, 10] width 64 height 6
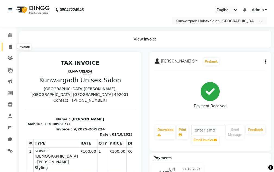
click at [10, 46] on icon at bounding box center [10, 47] width 3 height 4
select select "service"
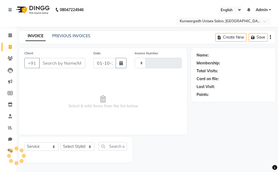
type input "5225"
select select "7931"
click at [53, 65] on input "Client" at bounding box center [62, 63] width 46 height 10
type input "9"
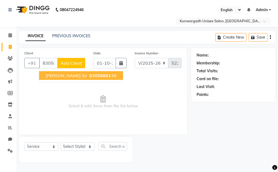
type input "8305888136"
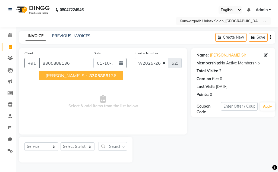
click at [91, 74] on span "83058881" at bounding box center [100, 75] width 22 height 5
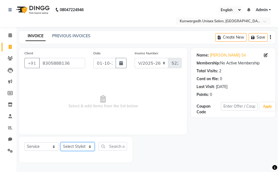
drag, startPoint x: 73, startPoint y: 150, endPoint x: 76, endPoint y: 143, distance: 7.7
click at [73, 150] on select "Select Stylist Aarti [PERSON_NAME] Sir Chiku [PERSON_NAME] Devdas [PERSON_NAME]…" at bounding box center [77, 146] width 34 height 8
select select "72181"
click at [60, 142] on select "Select Stylist Aarti [PERSON_NAME] Sir Chiku [PERSON_NAME] Devdas [PERSON_NAME]…" at bounding box center [77, 146] width 34 height 8
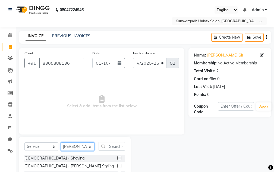
scroll to position [53, 0]
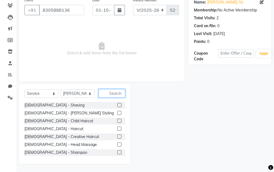
drag, startPoint x: 114, startPoint y: 94, endPoint x: 117, endPoint y: 92, distance: 3.9
click at [114, 94] on input "text" at bounding box center [111, 93] width 27 height 8
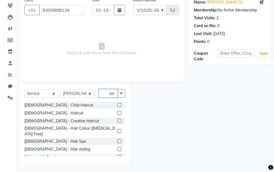
scroll to position [0, 3]
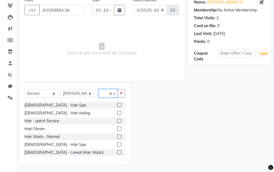
type input "hair s"
click at [117, 113] on label at bounding box center [119, 113] width 4 height 4
click at [117, 113] on input "checkbox" at bounding box center [119, 113] width 4 height 4
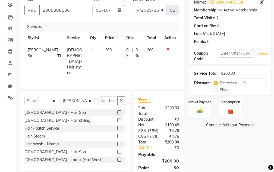
checkbox input "false"
click at [204, 109] on div "Manual Payment" at bounding box center [200, 107] width 24 height 21
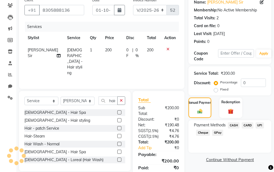
click at [261, 124] on span "UPI" at bounding box center [259, 125] width 8 height 6
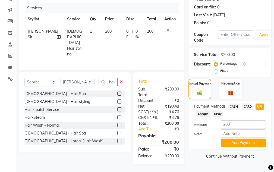
scroll to position [82, 0]
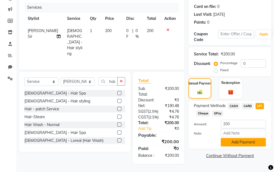
click at [254, 138] on button "Add Payment" at bounding box center [242, 142] width 45 height 8
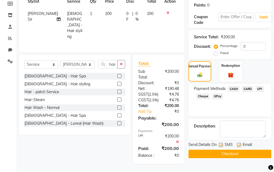
scroll to position [99, 0]
drag, startPoint x: 249, startPoint y: 142, endPoint x: 248, endPoint y: 139, distance: 3.9
click at [248, 149] on button "Checkout" at bounding box center [229, 153] width 83 height 8
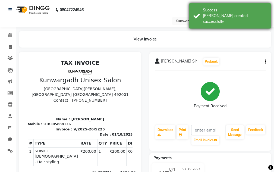
click at [238, 4] on div "Success [PERSON_NAME] created successfully." at bounding box center [229, 15] width 81 height 25
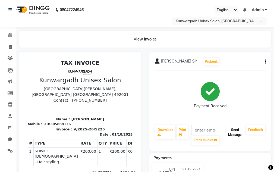
click at [235, 128] on button "Send Message" at bounding box center [235, 132] width 18 height 14
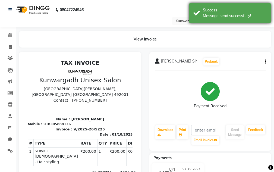
click at [230, 18] on div "Message send successfully!" at bounding box center [235, 16] width 64 height 6
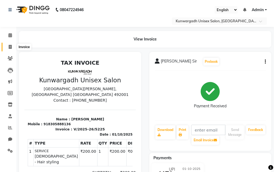
click at [9, 48] on icon at bounding box center [10, 47] width 3 height 4
select select "service"
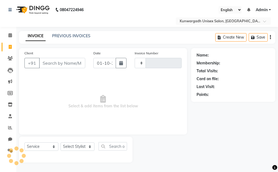
type input "5226"
select select "7931"
drag, startPoint x: 35, startPoint y: 33, endPoint x: 83, endPoint y: 81, distance: 67.7
click at [120, 85] on span "Select & add items from the list below" at bounding box center [102, 102] width 157 height 54
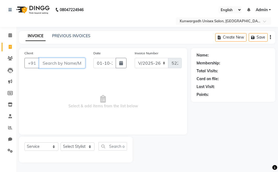
click at [50, 63] on input "Client" at bounding box center [62, 63] width 46 height 10
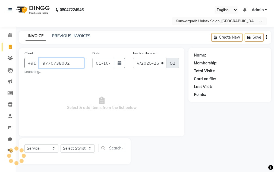
drag, startPoint x: 41, startPoint y: 63, endPoint x: 81, endPoint y: 67, distance: 40.0
click at [81, 67] on input "9770738002" at bounding box center [61, 63] width 45 height 10
type input "9770738002"
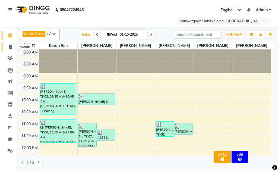
click at [9, 48] on icon at bounding box center [10, 47] width 3 height 4
select select "service"
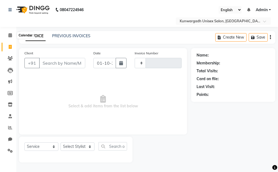
type input "5226"
select select "7931"
